Goal: Information Seeking & Learning: Learn about a topic

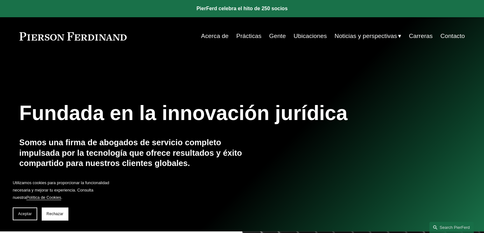
click at [276, 36] on font "Gente" at bounding box center [277, 35] width 17 height 7
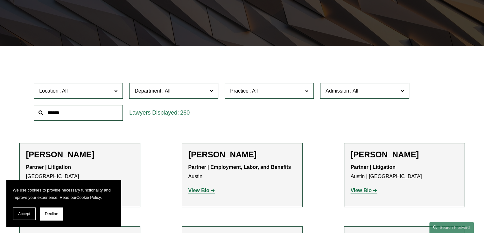
scroll to position [159, 0]
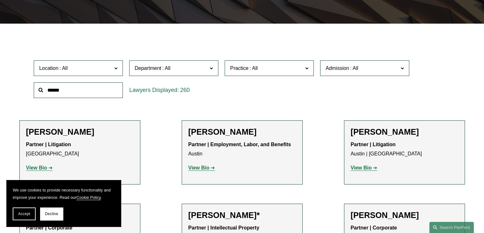
click at [92, 90] on input "text" at bounding box center [78, 90] width 89 height 16
type input "*****"
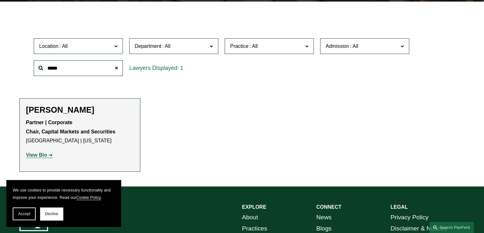
scroll to position [191, 0]
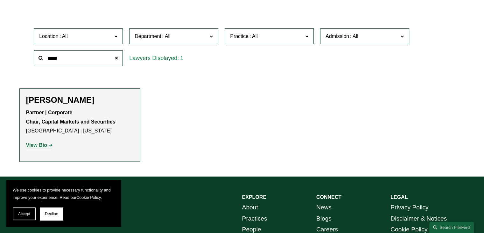
click at [42, 146] on strong "View Bio" at bounding box center [36, 144] width 21 height 5
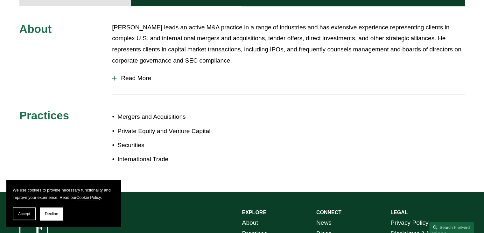
scroll to position [319, 0]
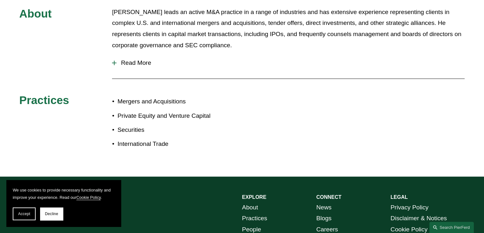
click at [141, 64] on span "Read More" at bounding box center [291, 62] width 348 height 7
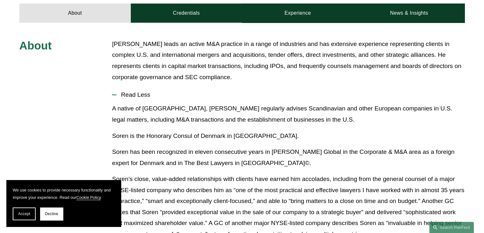
scroll to position [255, 0]
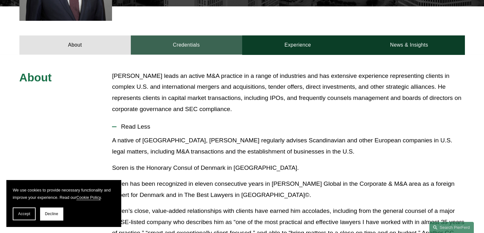
click at [199, 43] on link "Credentials" at bounding box center [186, 44] width 111 height 19
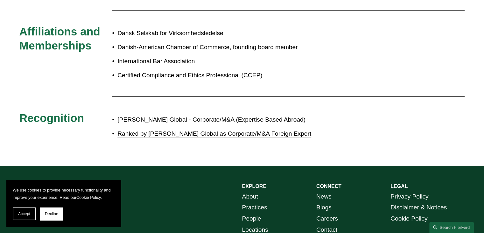
scroll to position [446, 0]
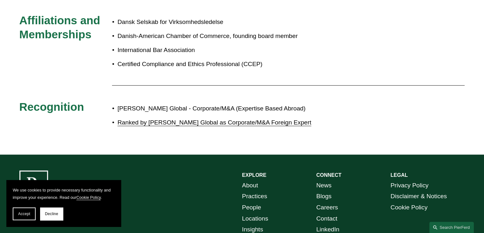
click at [233, 123] on link "Ranked by Chambers Global as Corporate/M&A Foreign Expert" at bounding box center [215, 122] width 194 height 7
